Goal: Task Accomplishment & Management: Complete application form

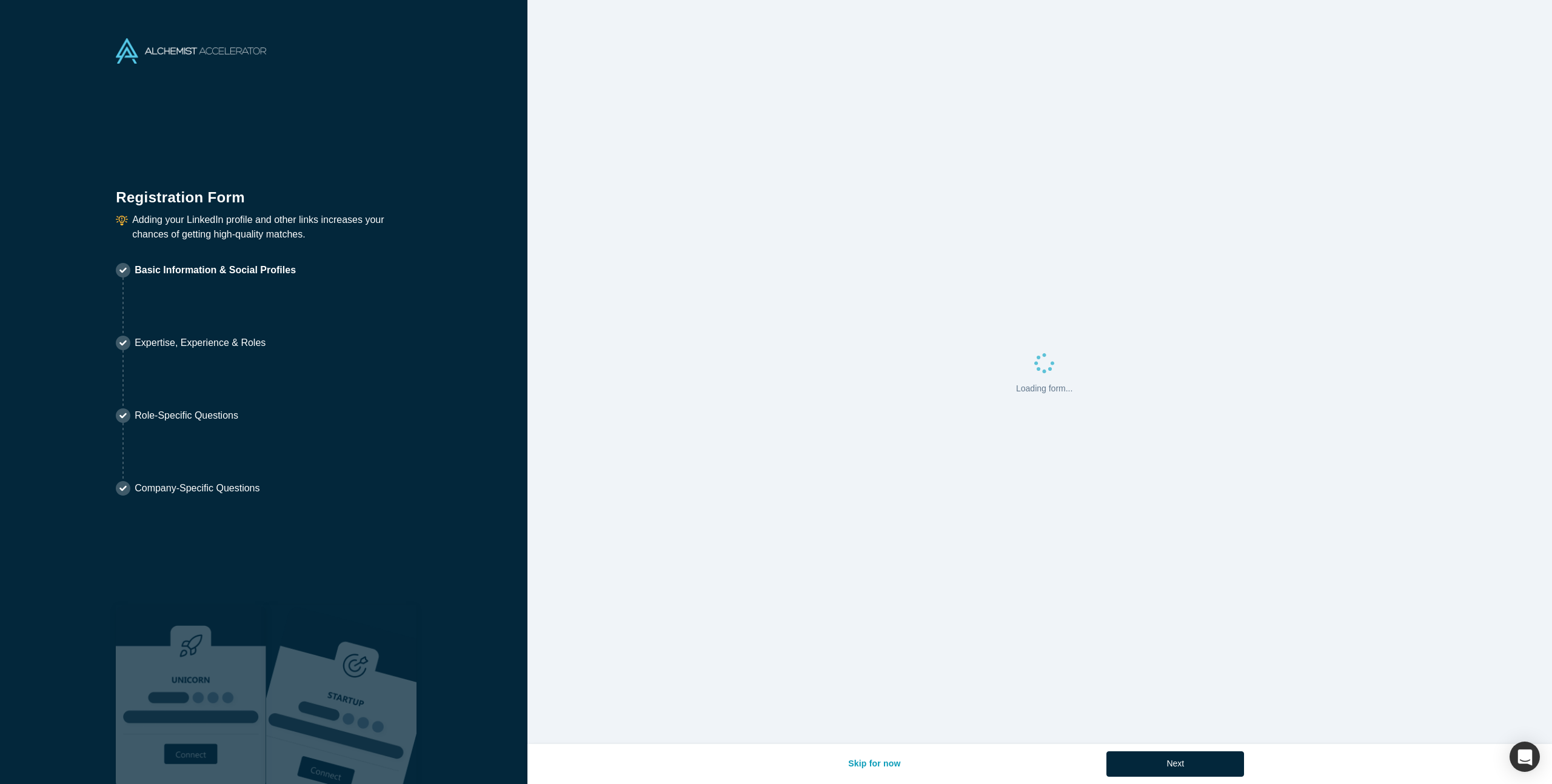
select select "US"
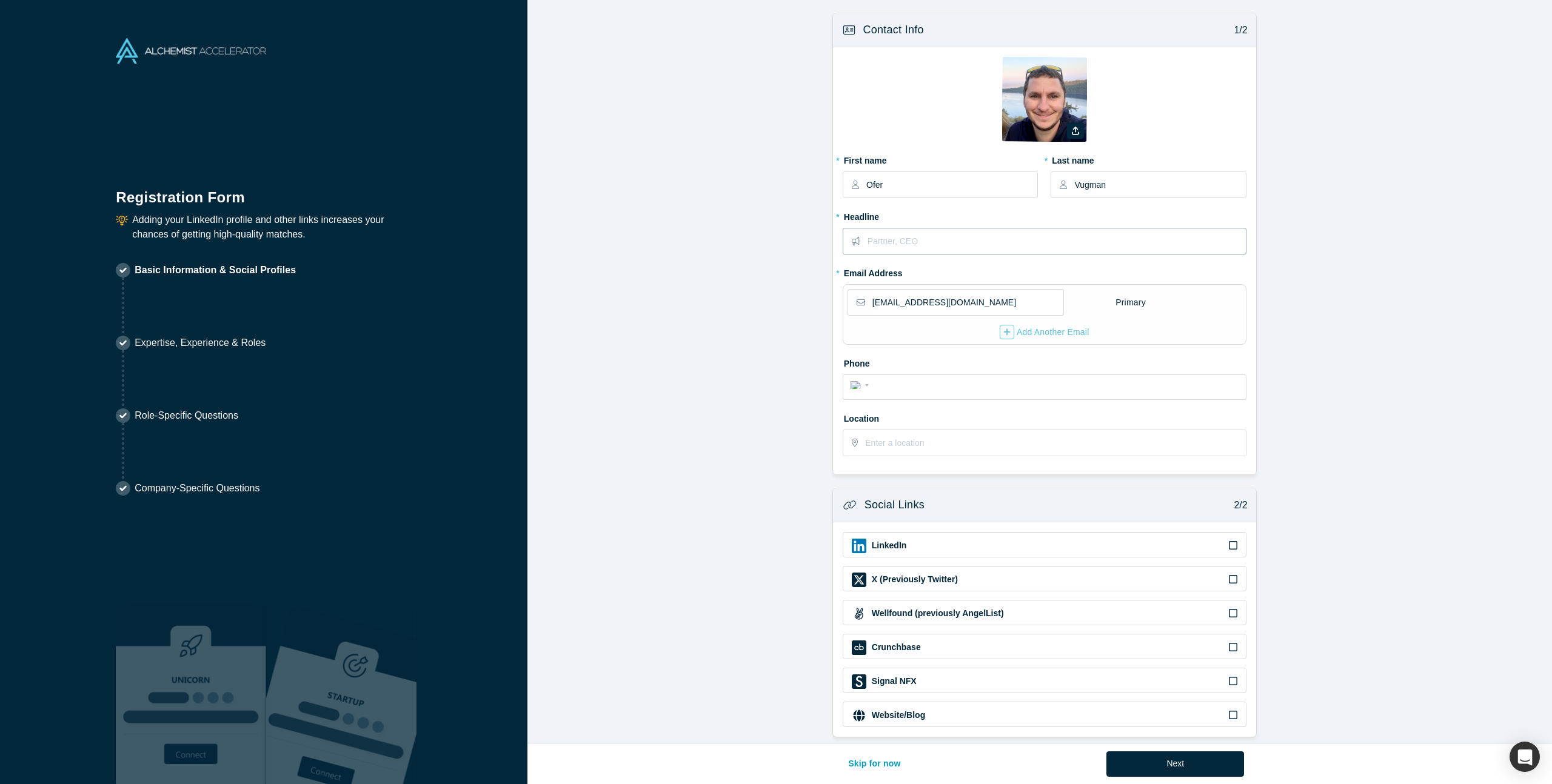
click at [932, 237] on input "text" at bounding box center [1056, 241] width 378 height 25
type input "Staff Engineer"
click at [1351, 354] on form "Contact Info 1/2 Zoom Save Remove Upload New * First name [PERSON_NAME] * Last …" at bounding box center [1044, 375] width 1034 height 724
click at [905, 434] on input "text" at bounding box center [1055, 443] width 379 height 25
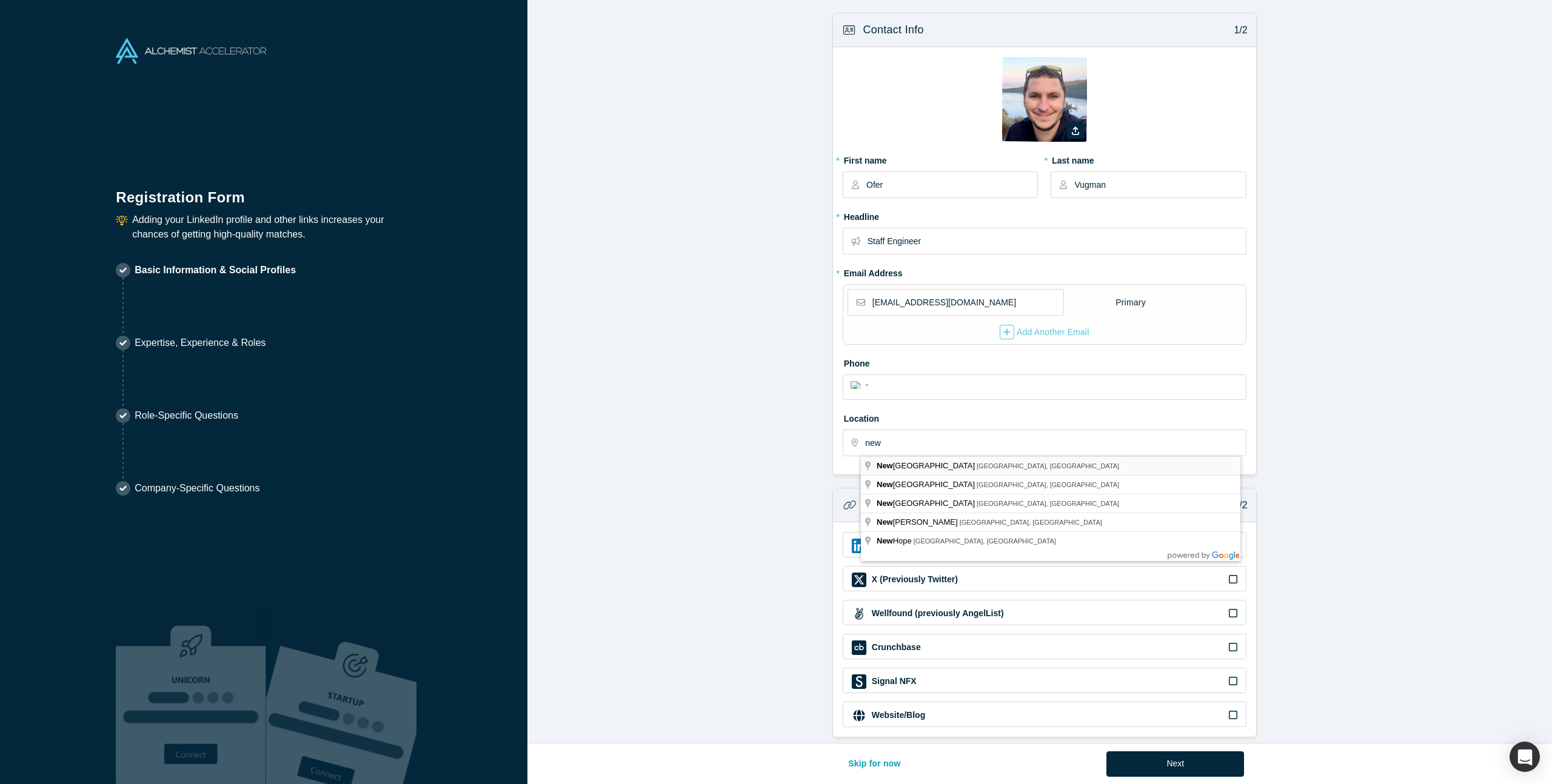
type input "[US_STATE], [GEOGRAPHIC_DATA], [GEOGRAPHIC_DATA]"
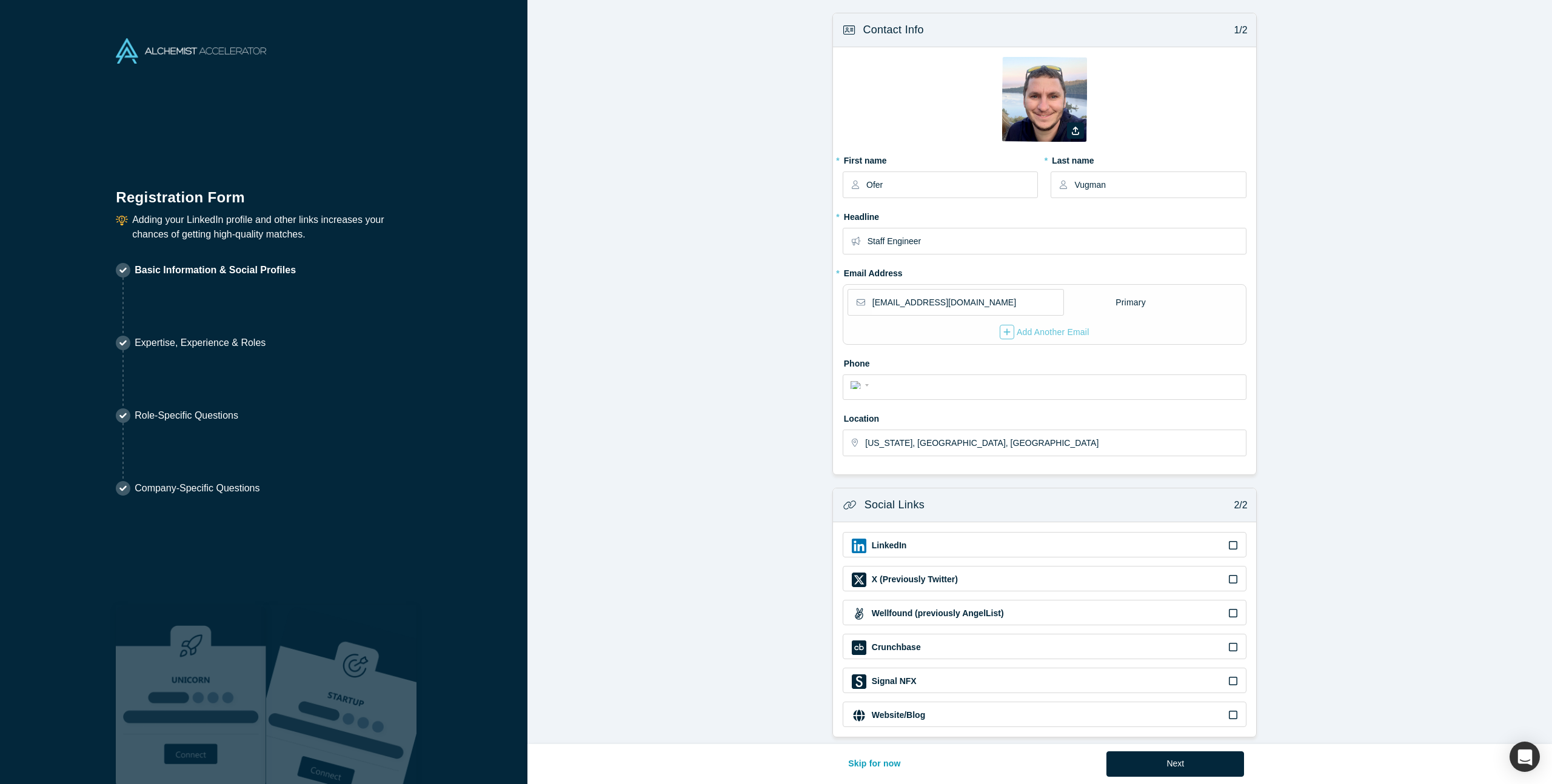
click at [1304, 441] on form "Contact Info 1/2 Zoom Save Remove Upload New * First name [PERSON_NAME] * Last …" at bounding box center [1044, 375] width 1034 height 724
click at [1229, 541] on icon at bounding box center [1233, 546] width 8 height 10
click at [0, 0] on input "checkbox" at bounding box center [0, 0] width 0 height 0
click at [1154, 558] on input at bounding box center [1044, 570] width 386 height 25
click at [1026, 575] on input at bounding box center [1044, 570] width 386 height 25
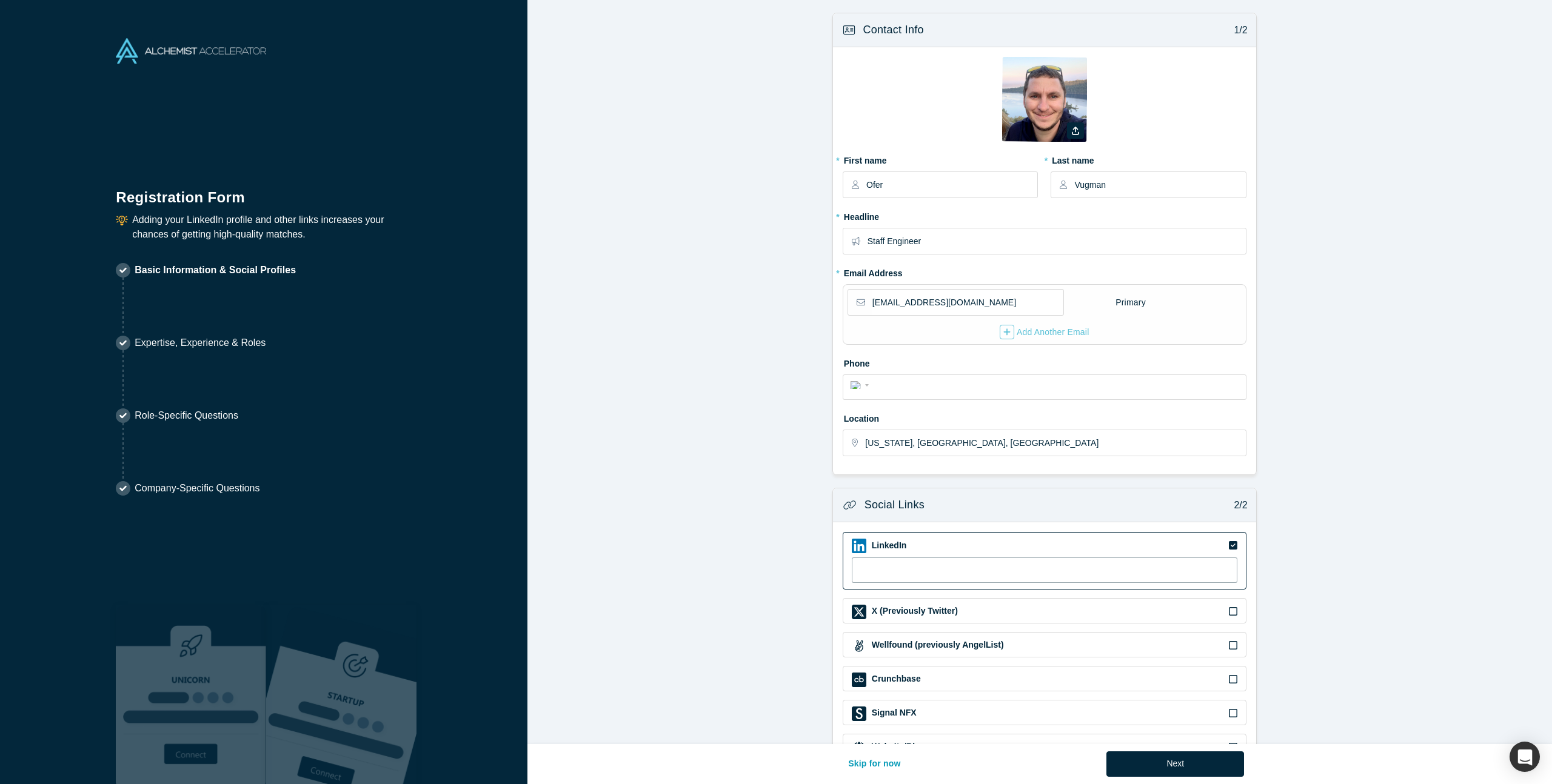
paste input "[URL][DOMAIN_NAME]"
type input "[URL][DOMAIN_NAME]"
click at [1339, 537] on form "Contact Info 1/2 Zoom Save Remove Upload New * First name [PERSON_NAME] * Last …" at bounding box center [1044, 391] width 1034 height 757
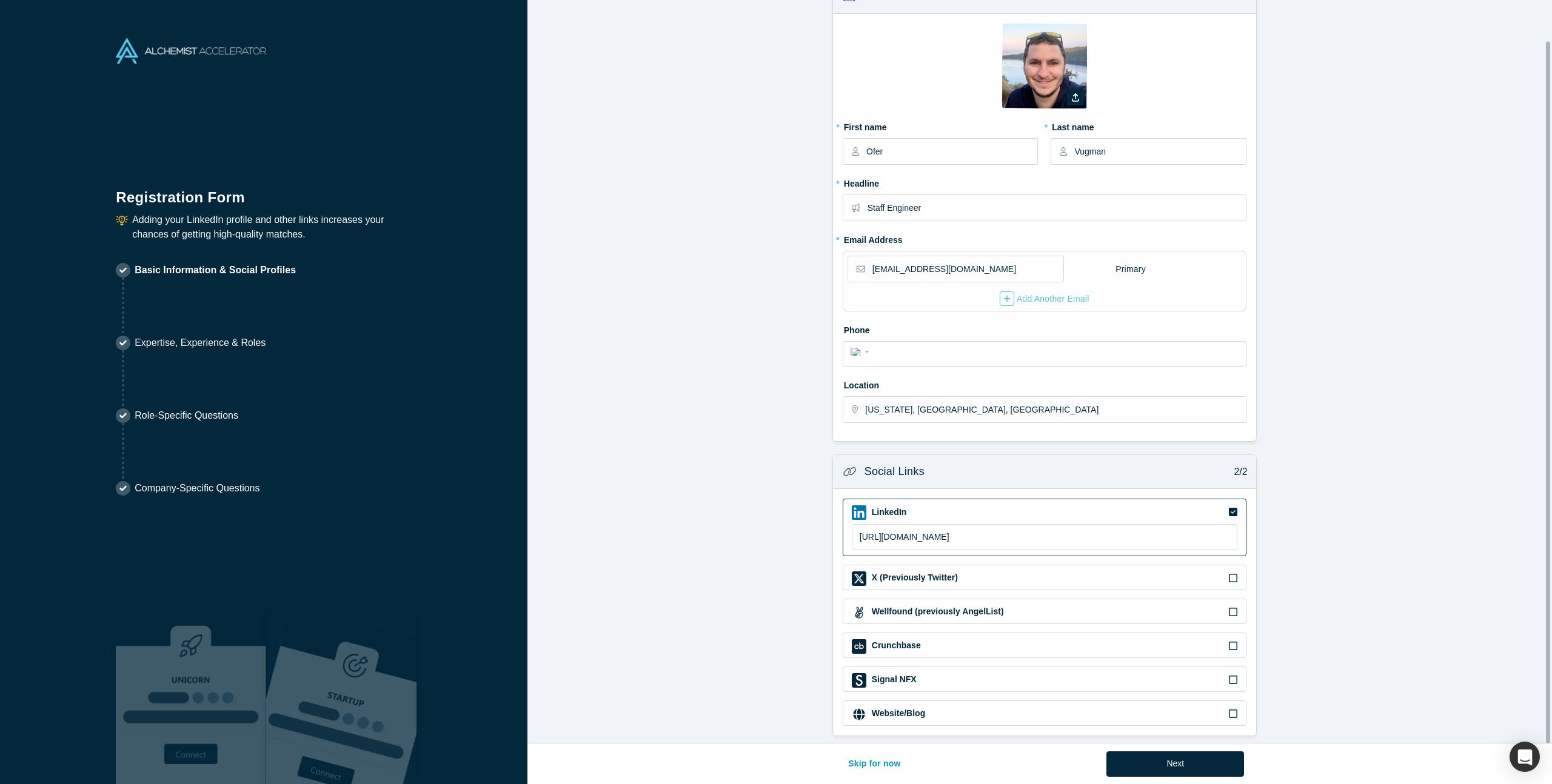
click at [1339, 535] on form "Contact Info 1/2 Zoom Save Remove Upload New * First name [PERSON_NAME] * Last …" at bounding box center [1044, 357] width 1034 height 757
click at [1236, 465] on p "2/2" at bounding box center [1237, 471] width 20 height 14
click at [1184, 757] on button "Next" at bounding box center [1175, 764] width 138 height 25
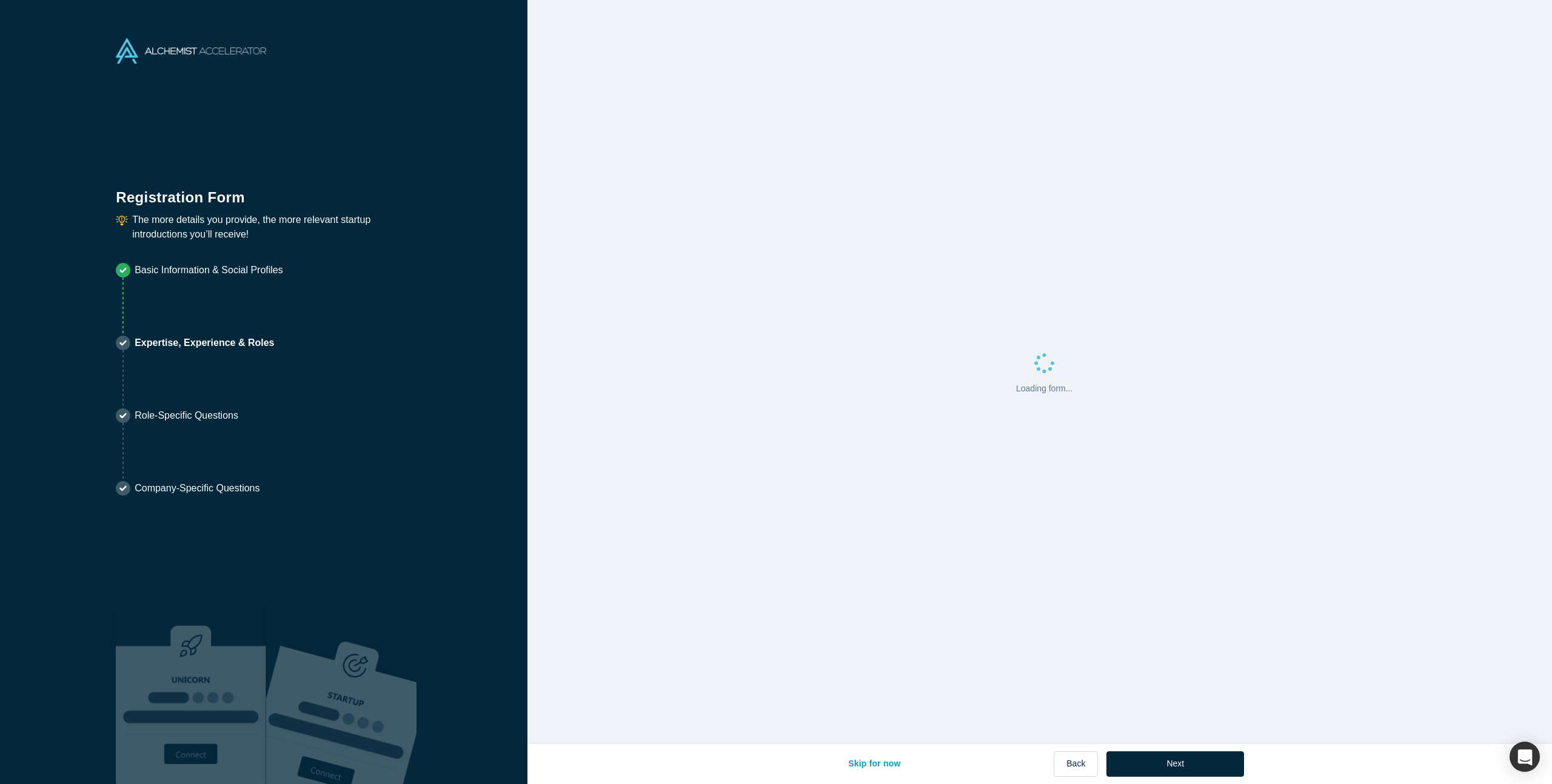
scroll to position [0, 0]
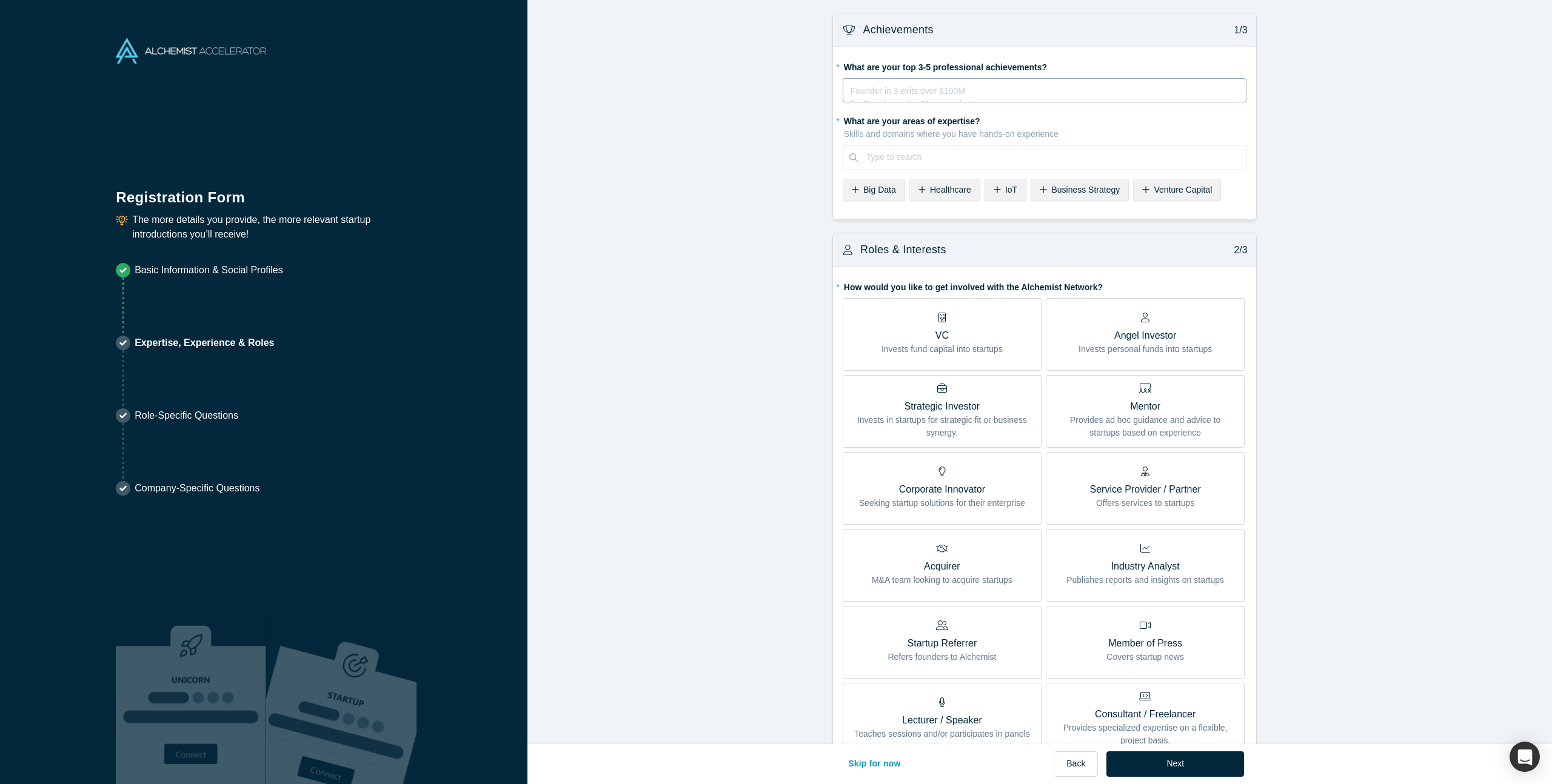
click at [998, 95] on div "rdw-editor" at bounding box center [1045, 88] width 388 height 13
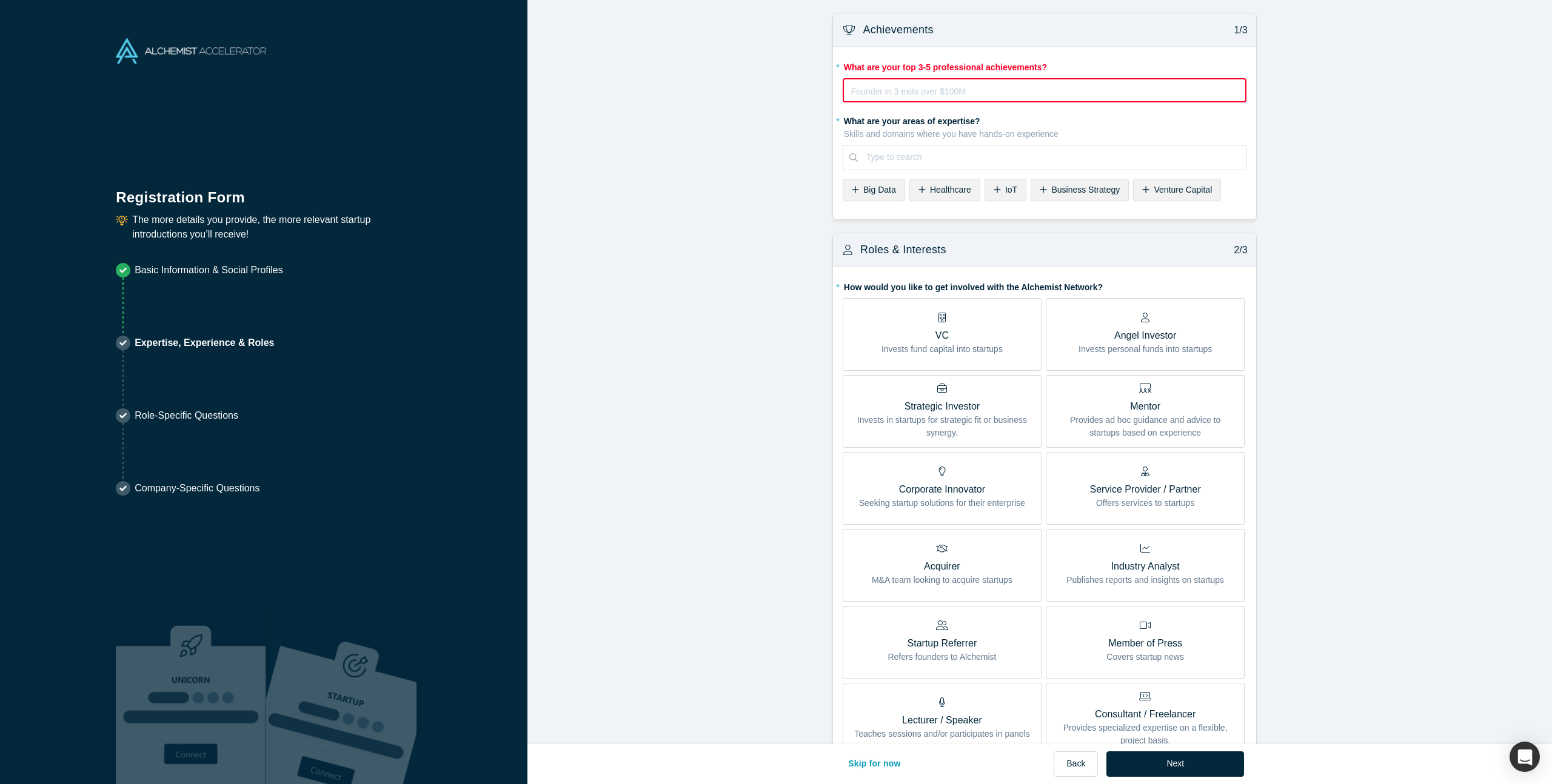
click at [973, 205] on div "* What are your areas of expertise? Skills and domains where you have hands-on …" at bounding box center [1044, 158] width 404 height 95
